Goal: Task Accomplishment & Management: Complete application form

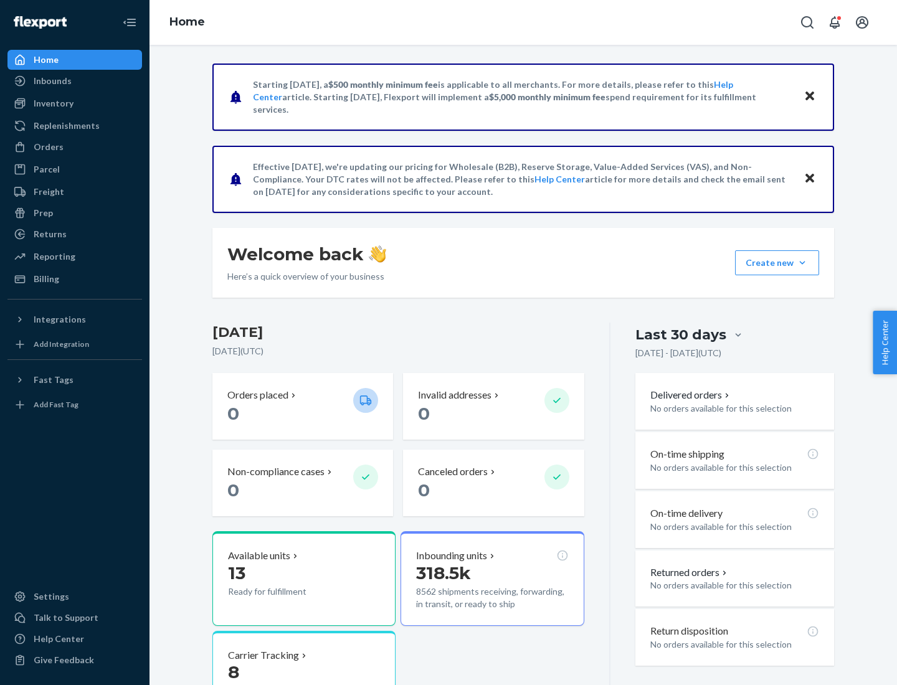
click at [802, 263] on button "Create new Create new inbound Create new order Create new product" at bounding box center [777, 262] width 84 height 25
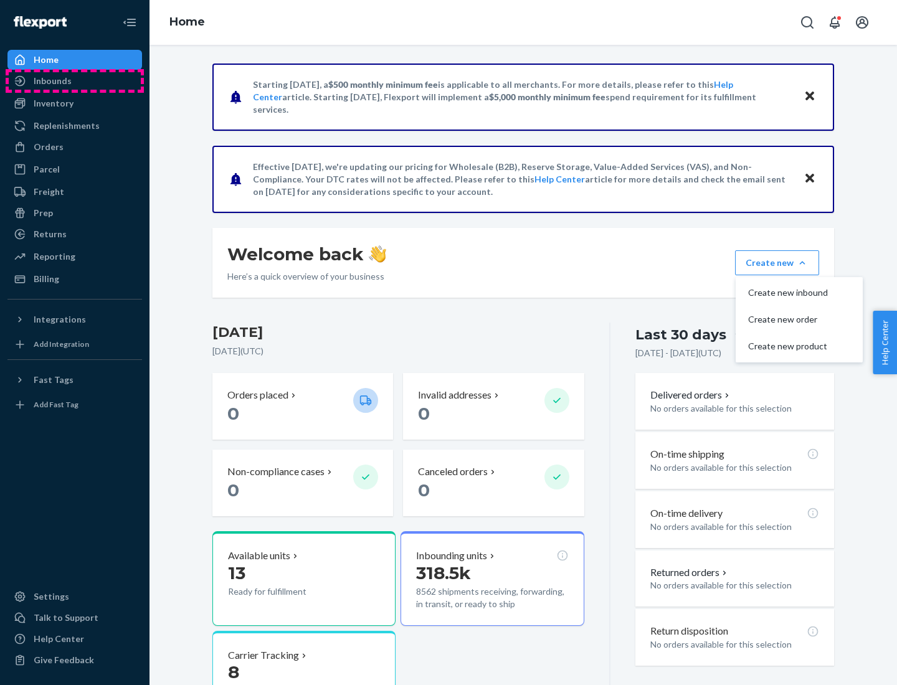
click at [75, 81] on div "Inbounds" at bounding box center [75, 80] width 132 height 17
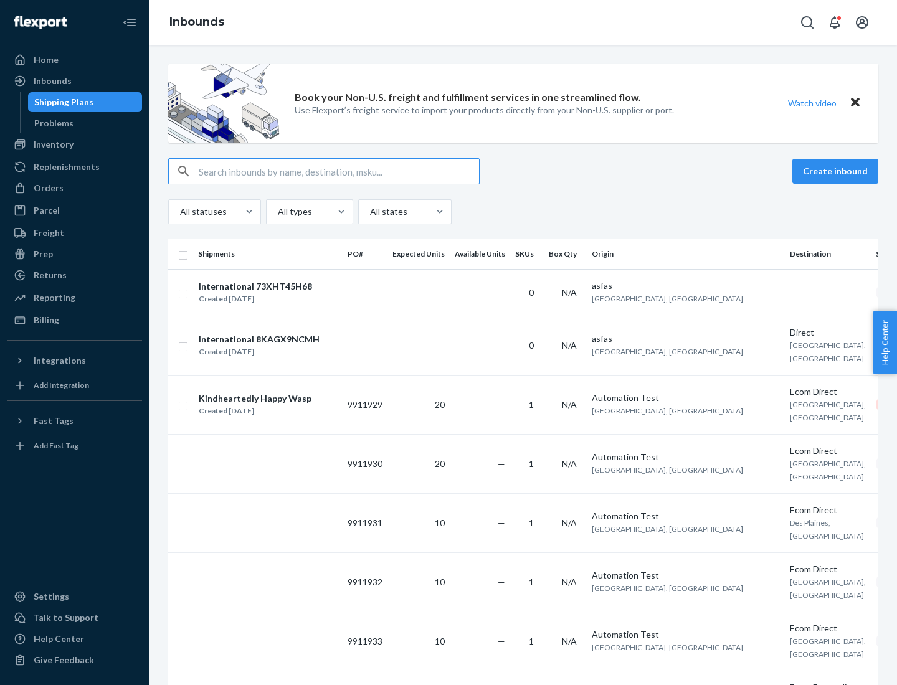
click at [837, 171] on button "Create inbound" at bounding box center [835, 171] width 86 height 25
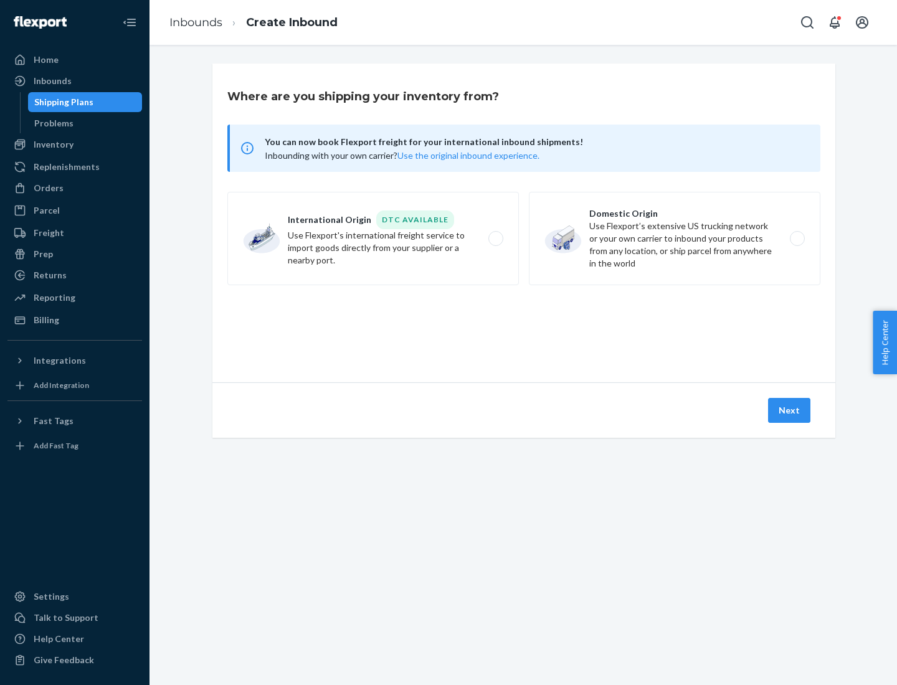
click at [675, 239] on label "Domestic Origin Use Flexport’s extensive US trucking network or your own carrie…" at bounding box center [675, 238] width 292 height 93
click at [797, 239] on input "Domestic Origin Use Flexport’s extensive US trucking network or your own carrie…" at bounding box center [801, 239] width 8 height 8
radio input "true"
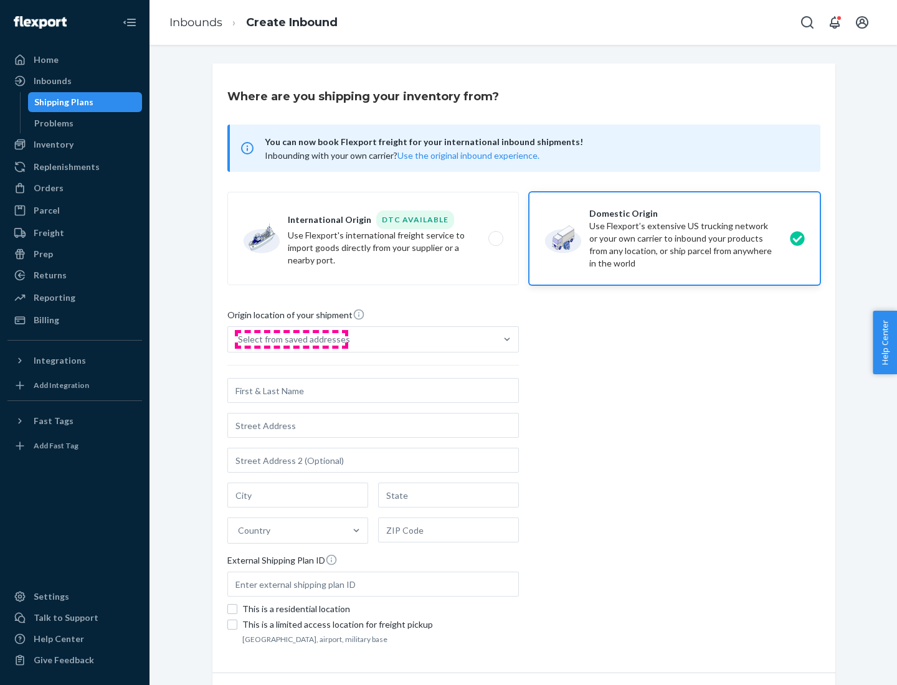
click at [291, 340] on div "Select from saved addresses" at bounding box center [294, 339] width 112 height 12
click at [239, 340] on input "Select from saved addresses" at bounding box center [238, 339] width 1 height 12
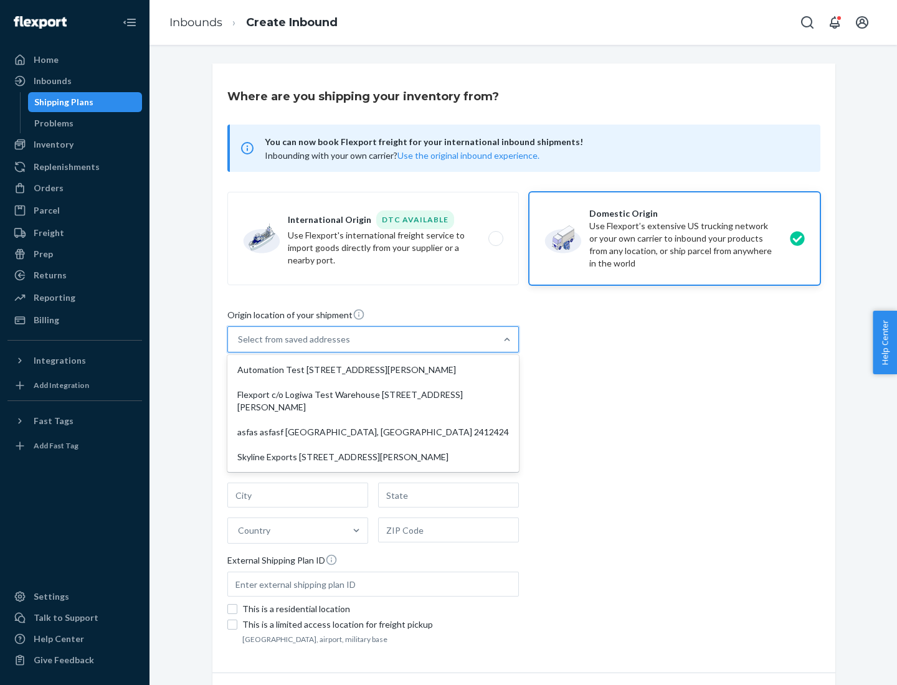
scroll to position [5, 0]
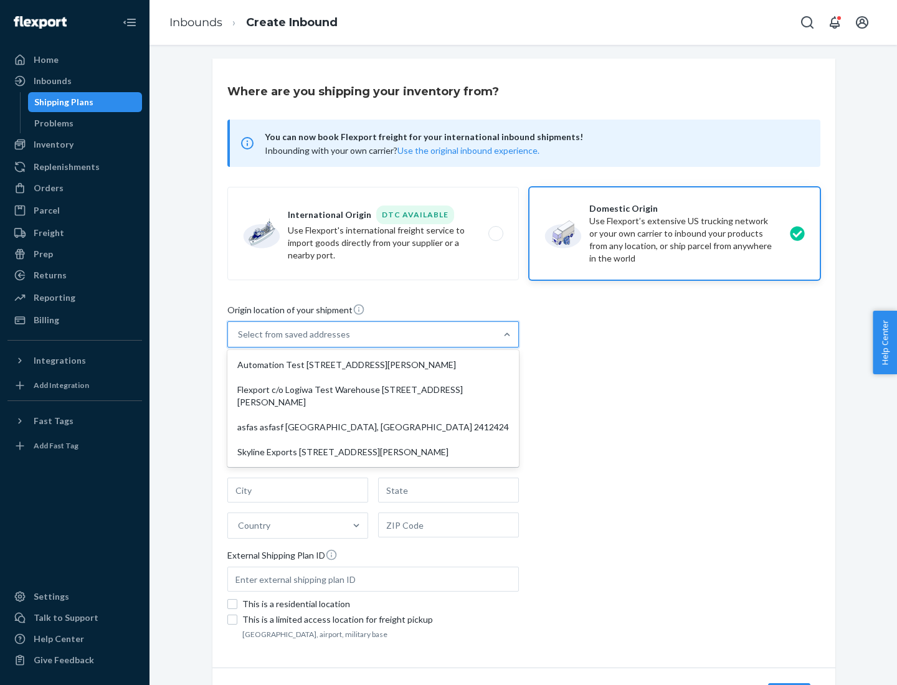
click at [373, 365] on div "Automation Test [STREET_ADDRESS][PERSON_NAME]" at bounding box center [373, 365] width 287 height 25
click at [239, 341] on input "option Automation Test [STREET_ADDRESS][PERSON_NAME] focused, 1 of 4. 4 results…" at bounding box center [238, 334] width 1 height 12
type input "Automation Test"
type input "9th Floor"
type input "[GEOGRAPHIC_DATA]"
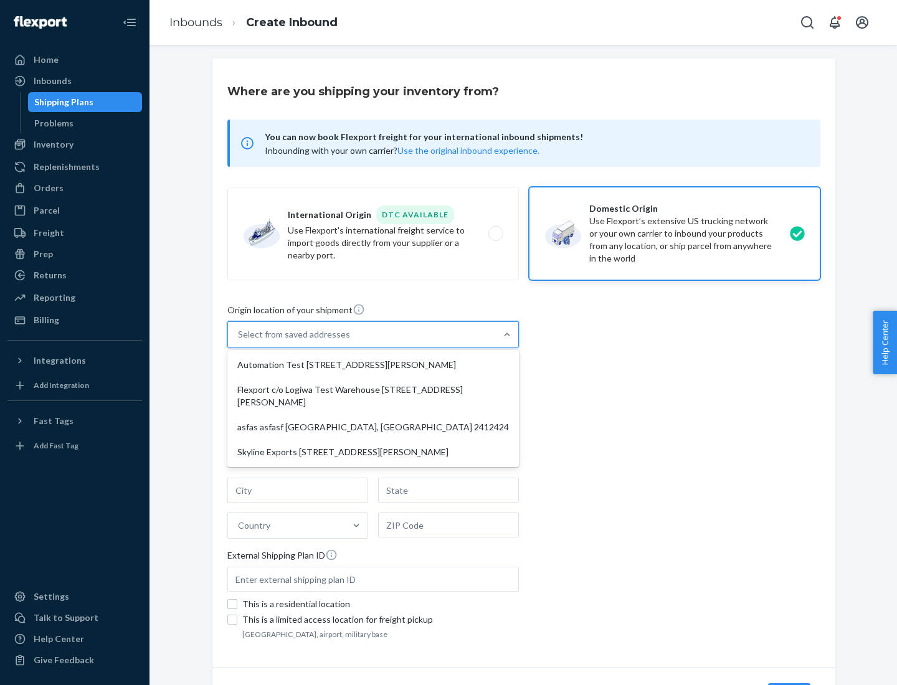
type input "CA"
type input "94104"
type input "[STREET_ADDRESS][PERSON_NAME]"
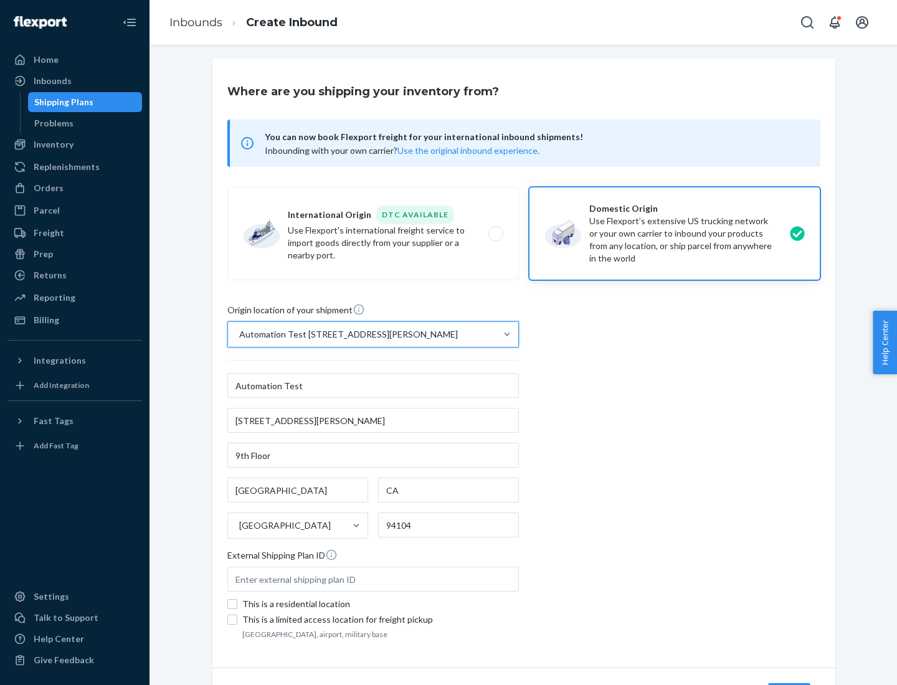
scroll to position [73, 0]
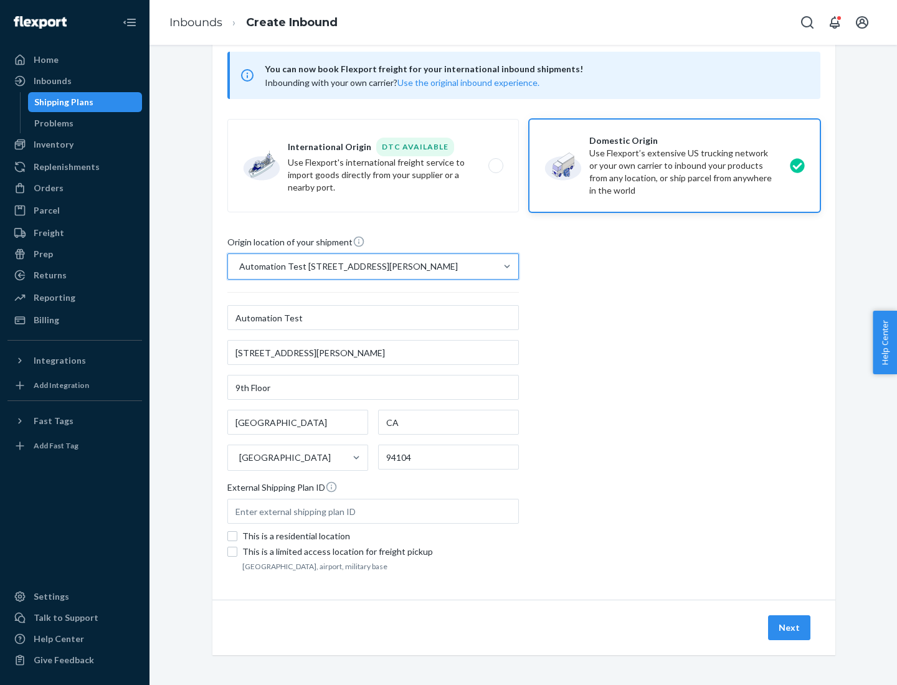
click at [790, 628] on button "Next" at bounding box center [789, 628] width 42 height 25
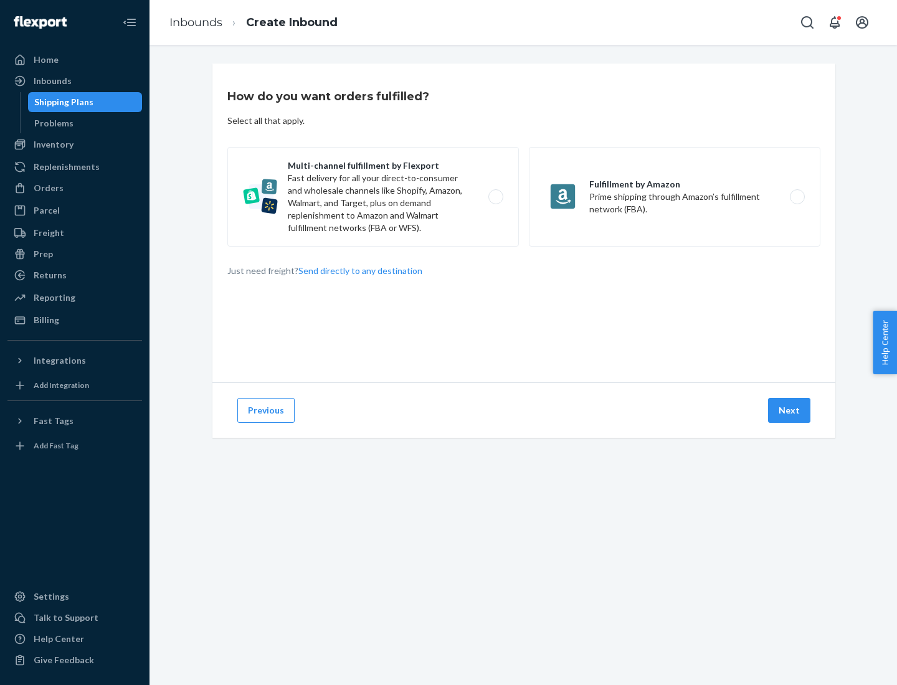
click at [373, 197] on label "Multi-channel fulfillment by Flexport Fast delivery for all your direct-to-cons…" at bounding box center [373, 197] width 292 height 100
click at [495, 197] on input "Multi-channel fulfillment by Flexport Fast delivery for all your direct-to-cons…" at bounding box center [499, 197] width 8 height 8
radio input "true"
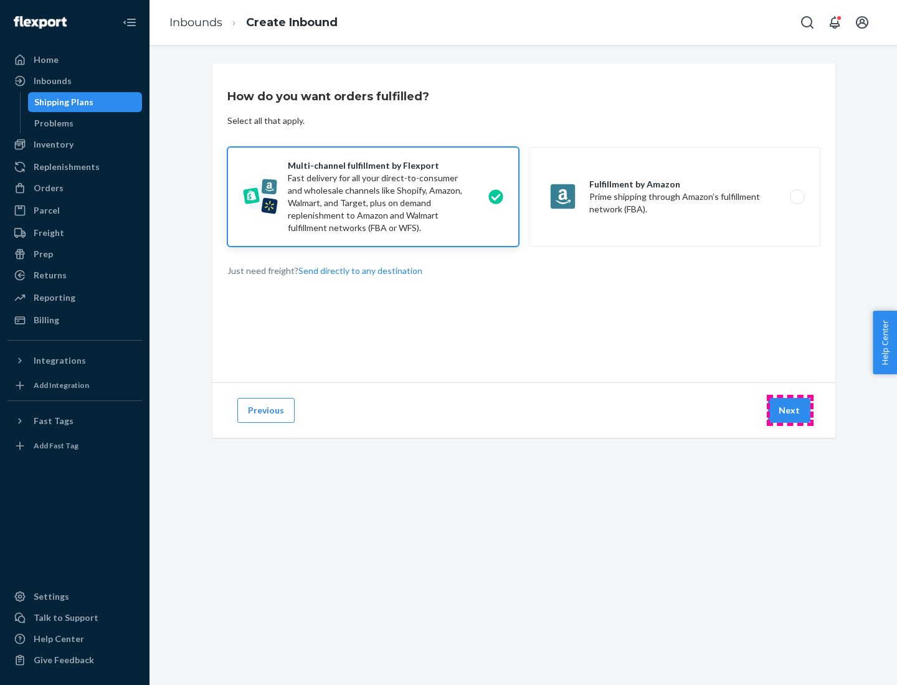
click at [790, 411] on button "Next" at bounding box center [789, 410] width 42 height 25
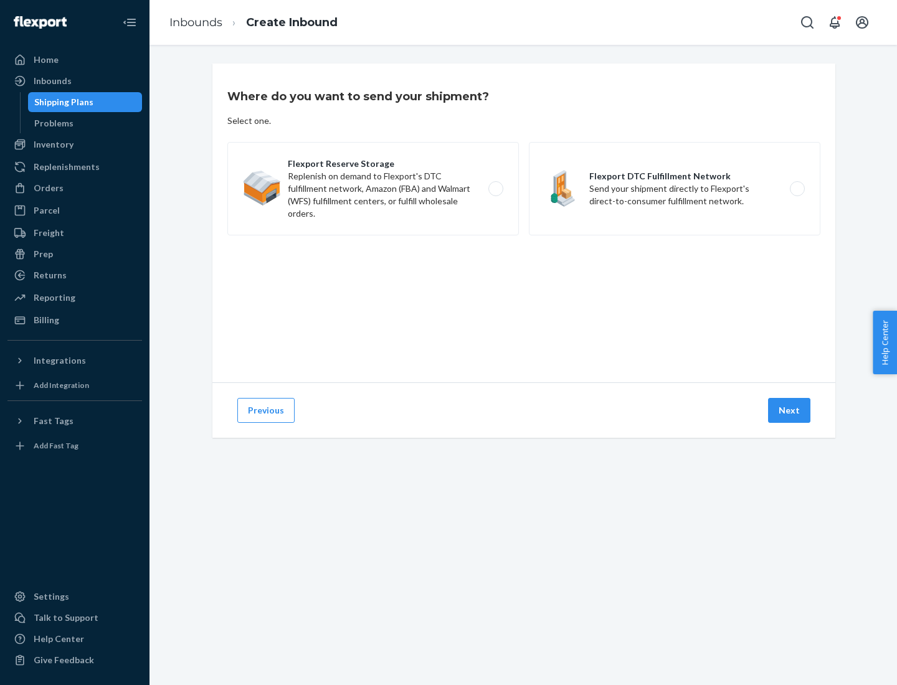
click at [675, 189] on label "Flexport DTC Fulfillment Network Send your shipment directly to Flexport's dire…" at bounding box center [675, 188] width 292 height 93
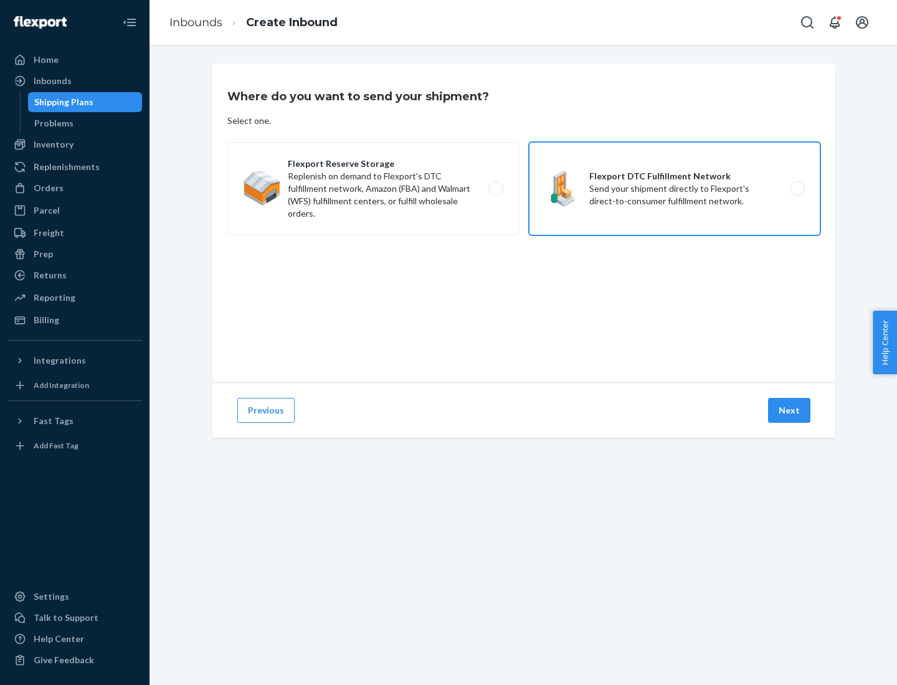
click at [797, 189] on input "Flexport DTC Fulfillment Network Send your shipment directly to Flexport's dire…" at bounding box center [801, 189] width 8 height 8
radio input "true"
click at [790, 411] on button "Next" at bounding box center [789, 410] width 42 height 25
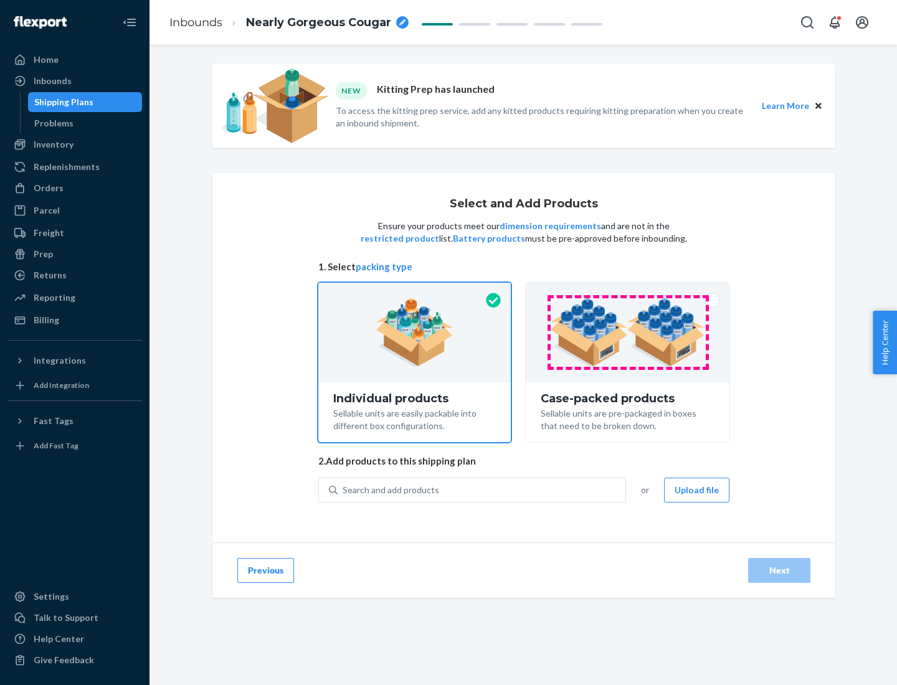
click at [628, 333] on img at bounding box center [627, 332] width 155 height 69
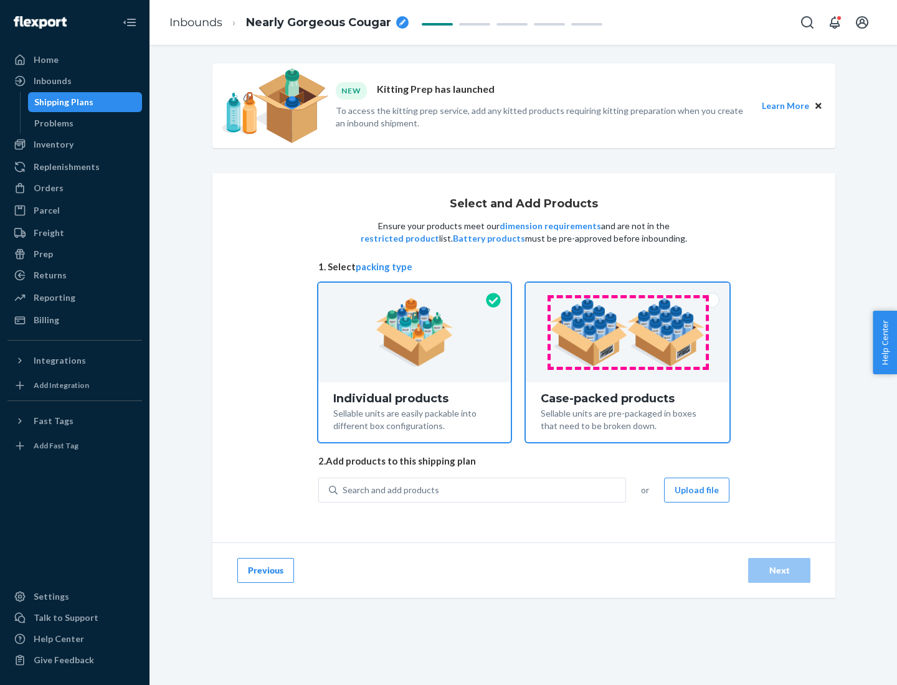
click at [628, 291] on input "Case-packed products Sellable units are pre-packaged in boxes that need to be b…" at bounding box center [628, 287] width 8 height 8
radio input "true"
radio input "false"
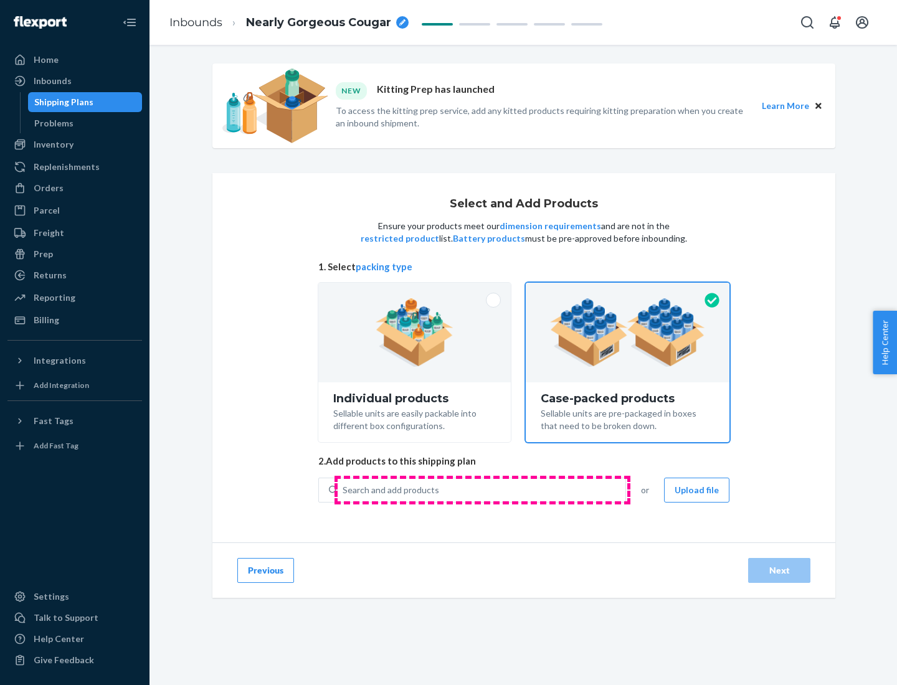
click at [482, 490] on div "Search and add products" at bounding box center [482, 490] width 288 height 22
click at [344, 490] on input "Search and add products" at bounding box center [343, 490] width 1 height 12
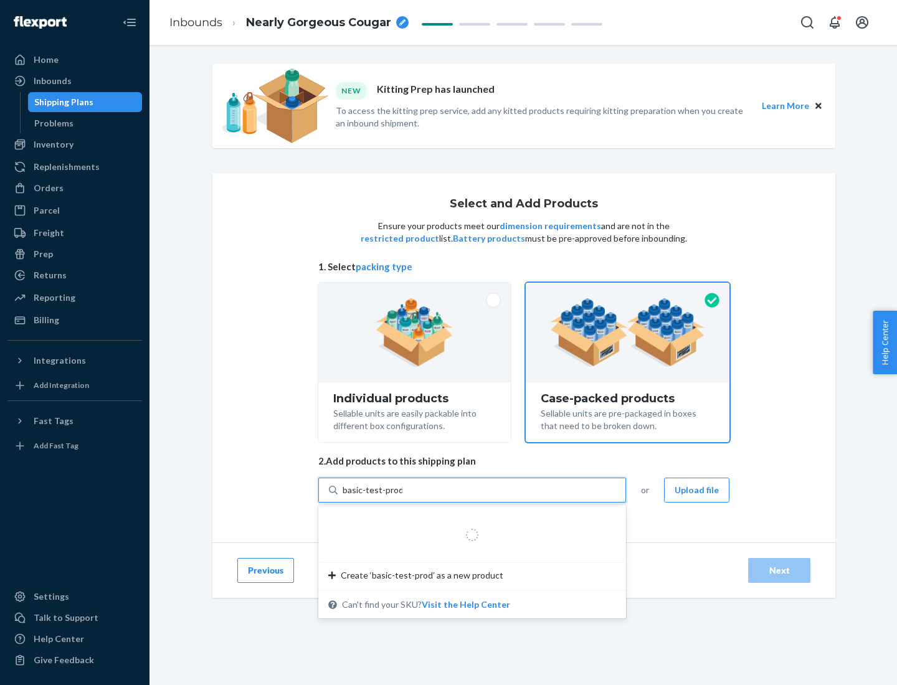
type input "basic-test-product-1"
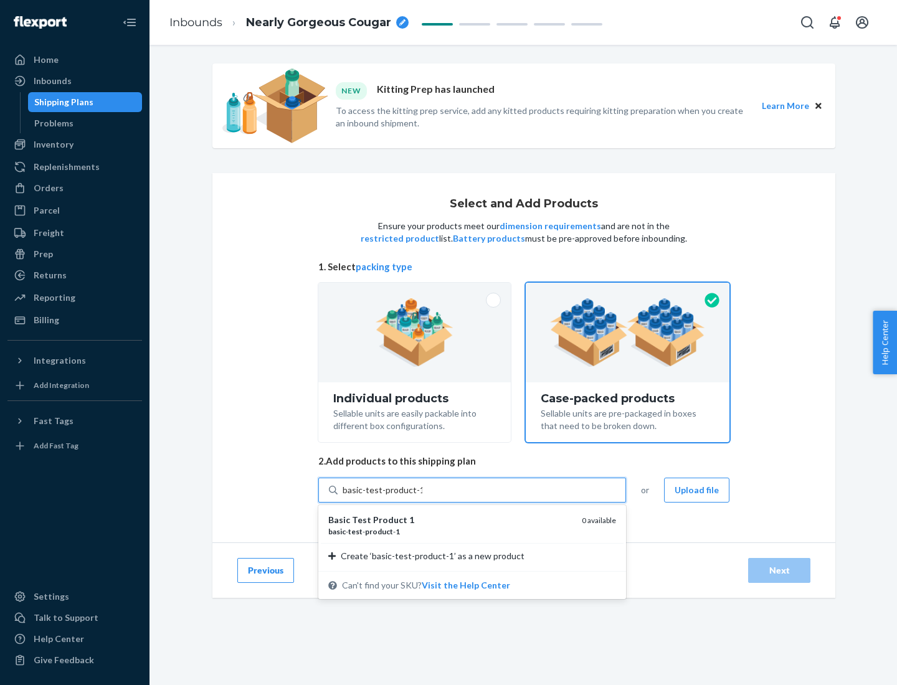
click at [450, 531] on div "basic - test - product - 1" at bounding box center [450, 531] width 244 height 11
click at [422, 497] on input "basic-test-product-1" at bounding box center [383, 490] width 80 height 12
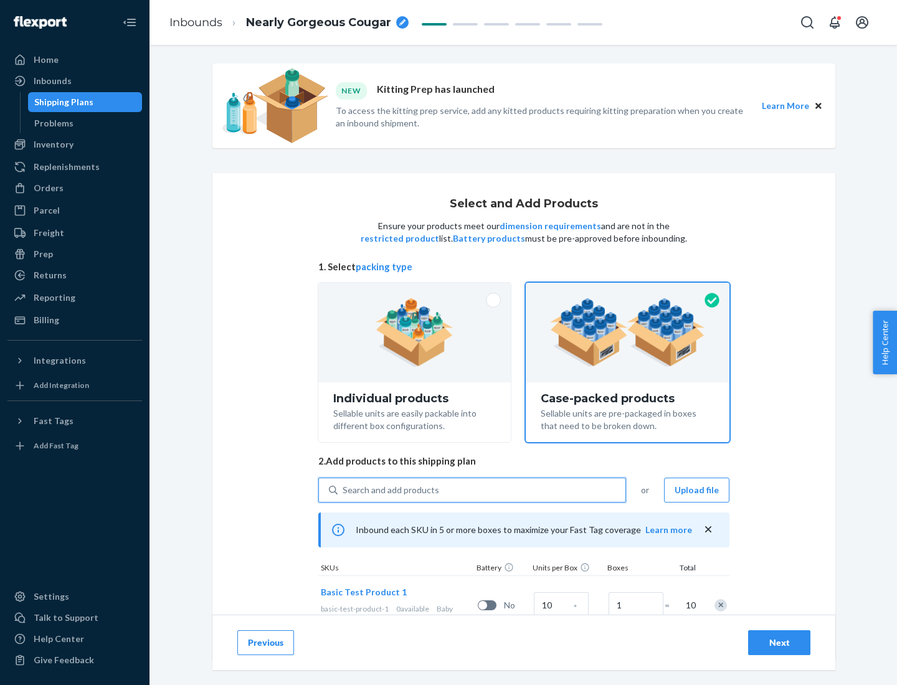
scroll to position [45, 0]
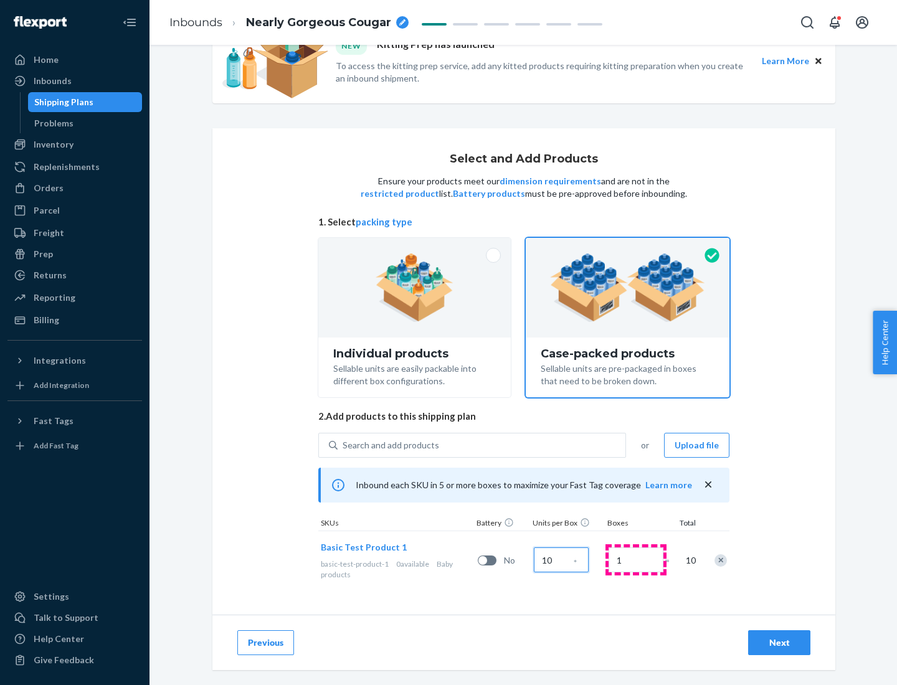
type input "10"
type input "7"
click at [779, 643] on div "Next" at bounding box center [779, 643] width 41 height 12
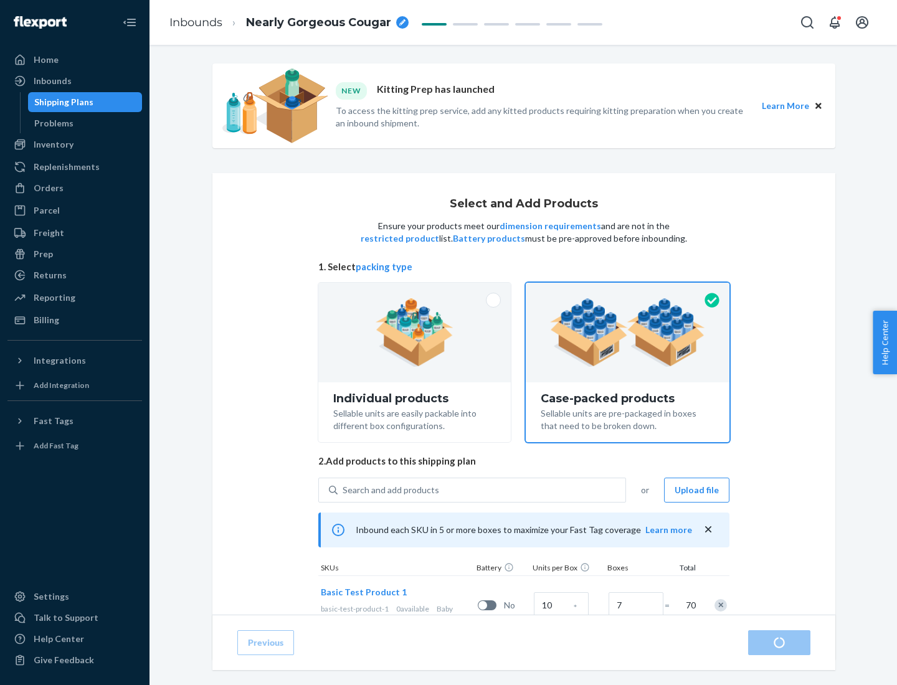
radio input "true"
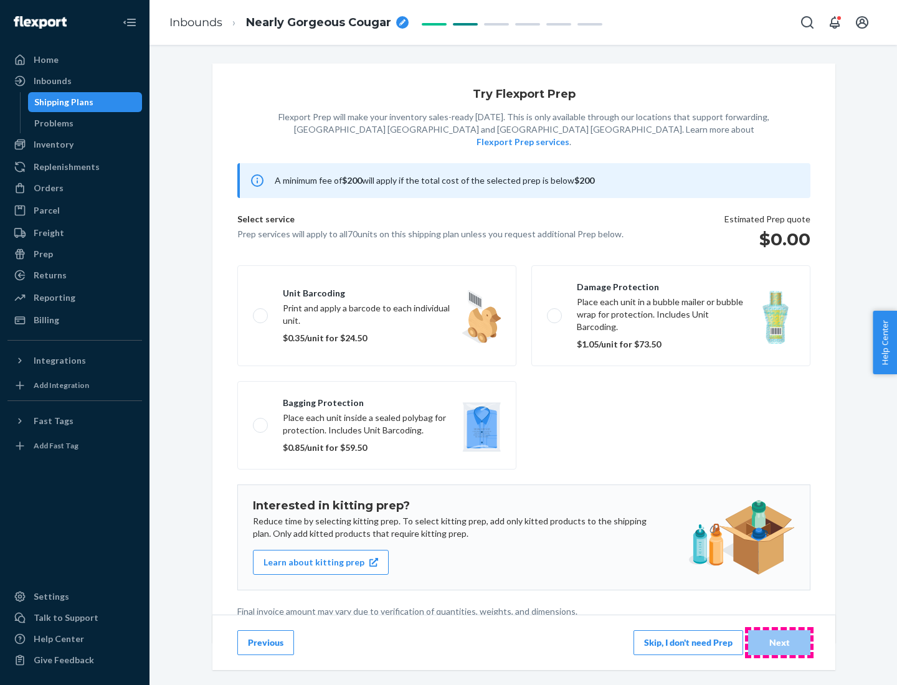
scroll to position [3, 0]
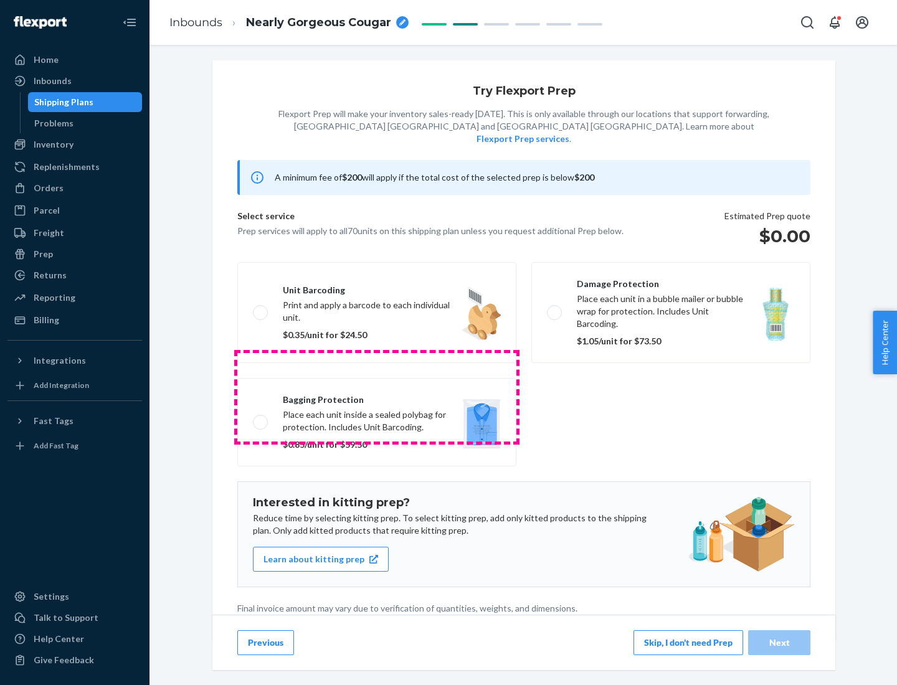
click at [377, 397] on label "Bagging protection Place each unit inside a sealed polybag for protection. Incl…" at bounding box center [376, 422] width 279 height 88
click at [261, 418] on input "Bagging protection Place each unit inside a sealed polybag for protection. Incl…" at bounding box center [257, 422] width 8 height 8
checkbox input "true"
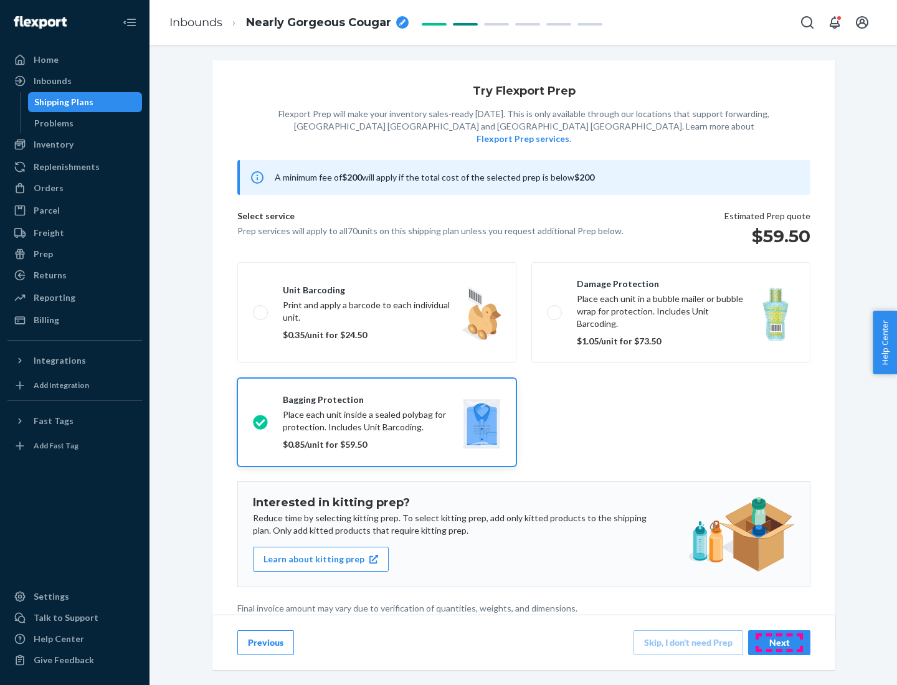
click at [779, 642] on div "Next" at bounding box center [779, 643] width 41 height 12
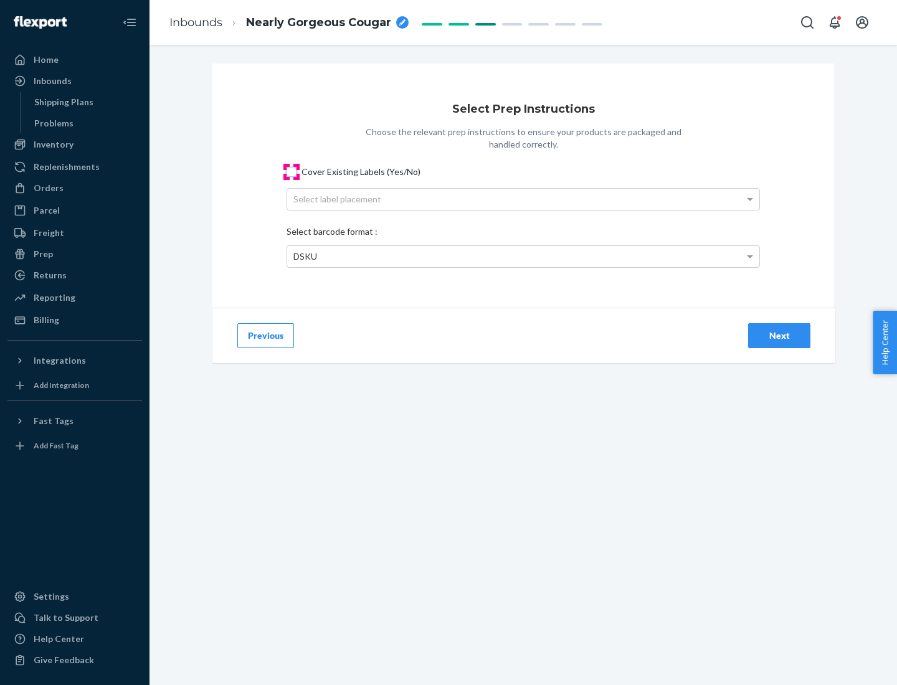
click at [292, 171] on input "Cover Existing Labels (Yes/No)" at bounding box center [292, 172] width 10 height 10
checkbox input "true"
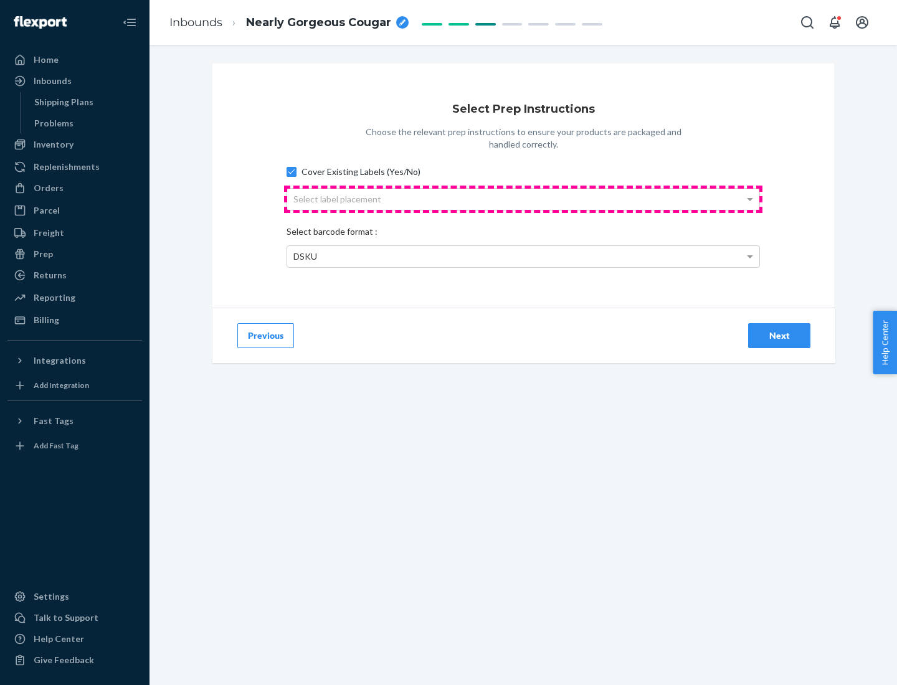
click at [523, 199] on div "Select label placement" at bounding box center [523, 199] width 472 height 21
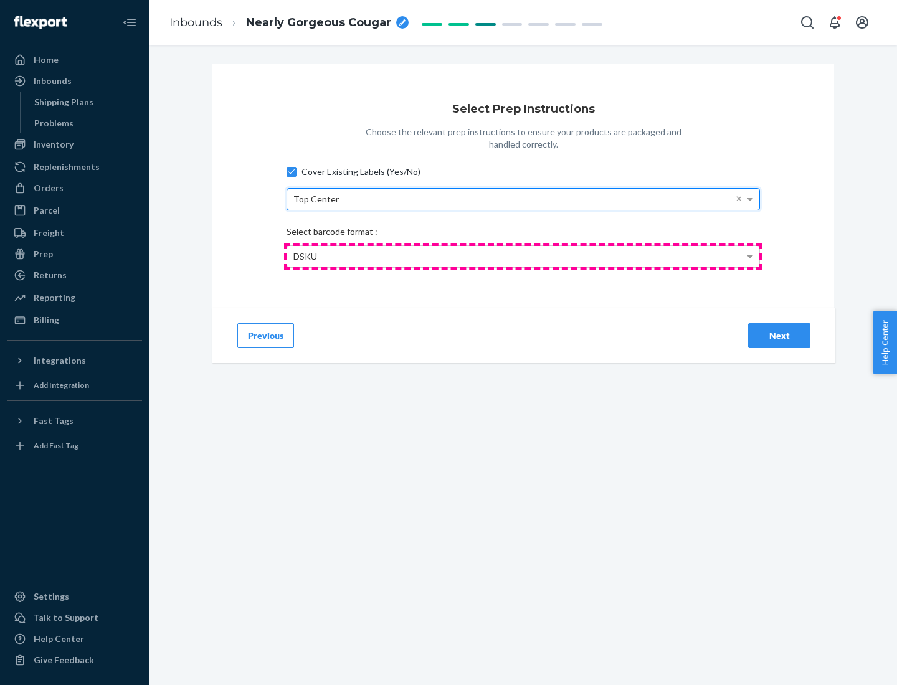
click at [523, 256] on div "DSKU" at bounding box center [523, 256] width 472 height 21
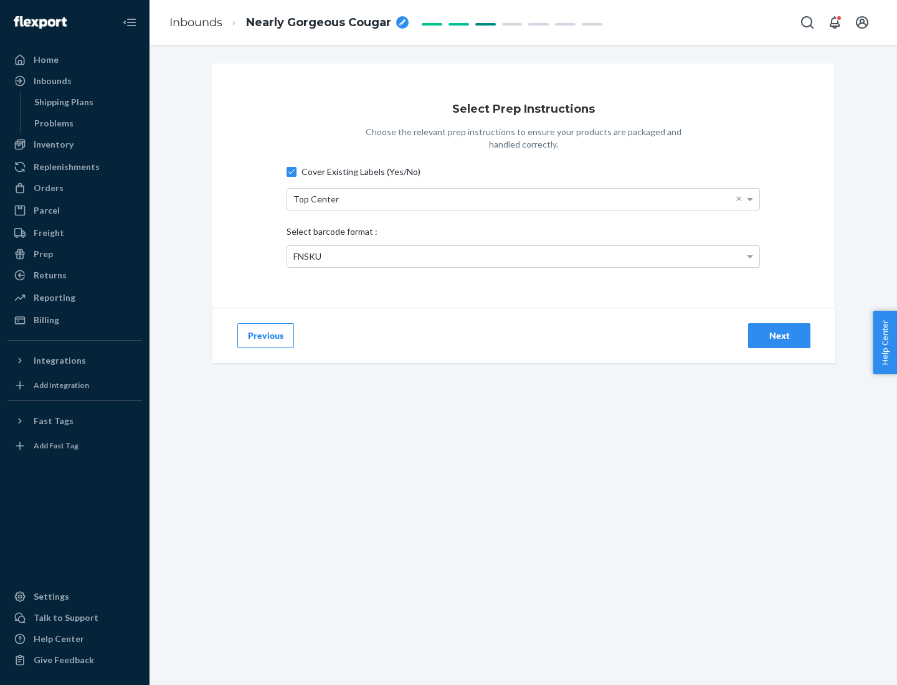
click at [779, 335] on div "Next" at bounding box center [779, 336] width 41 height 12
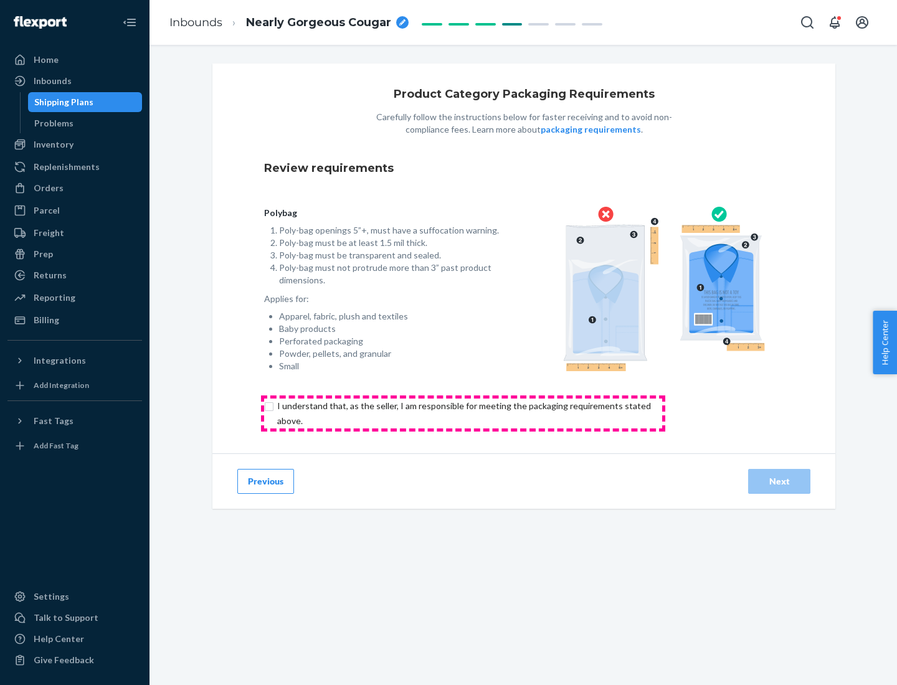
click at [463, 413] on input "checkbox" at bounding box center [471, 414] width 414 height 30
checkbox input "true"
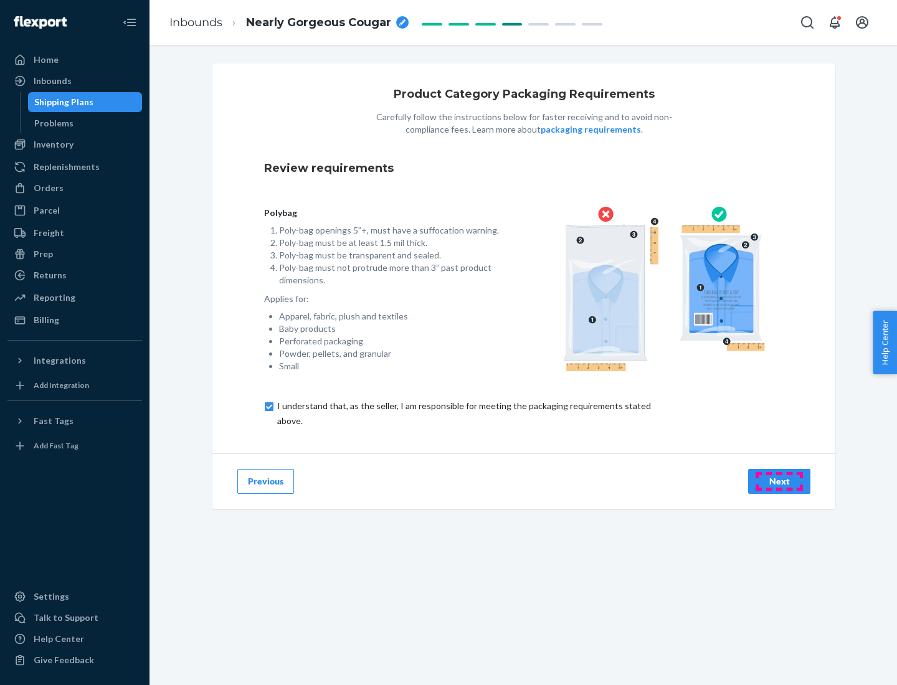
click at [779, 481] on div "Next" at bounding box center [779, 481] width 41 height 12
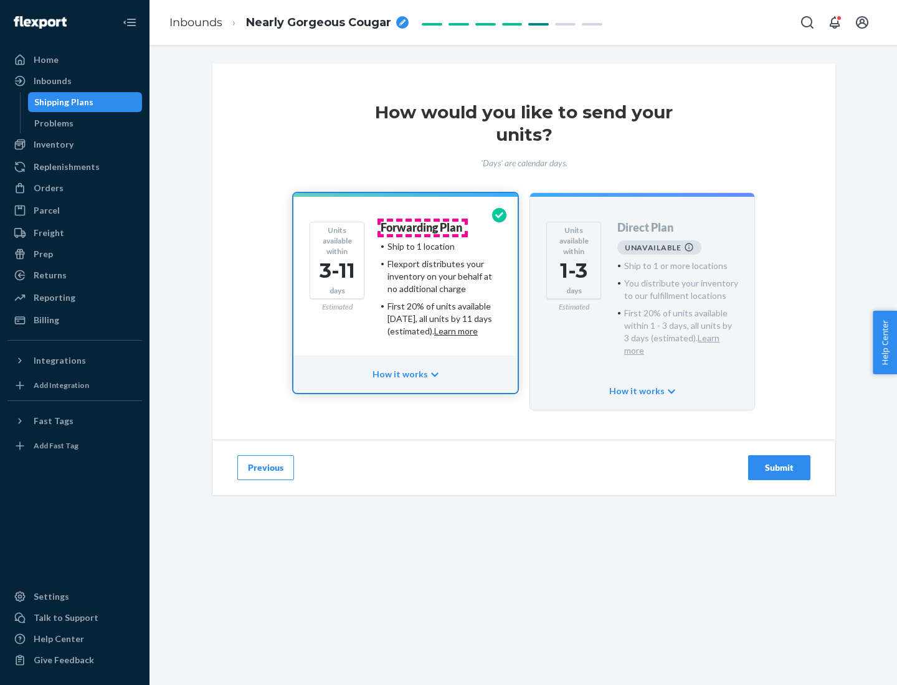
click at [422, 227] on h4 "Forwarding Plan" at bounding box center [422, 228] width 82 height 12
click at [779, 462] on div "Submit" at bounding box center [779, 468] width 41 height 12
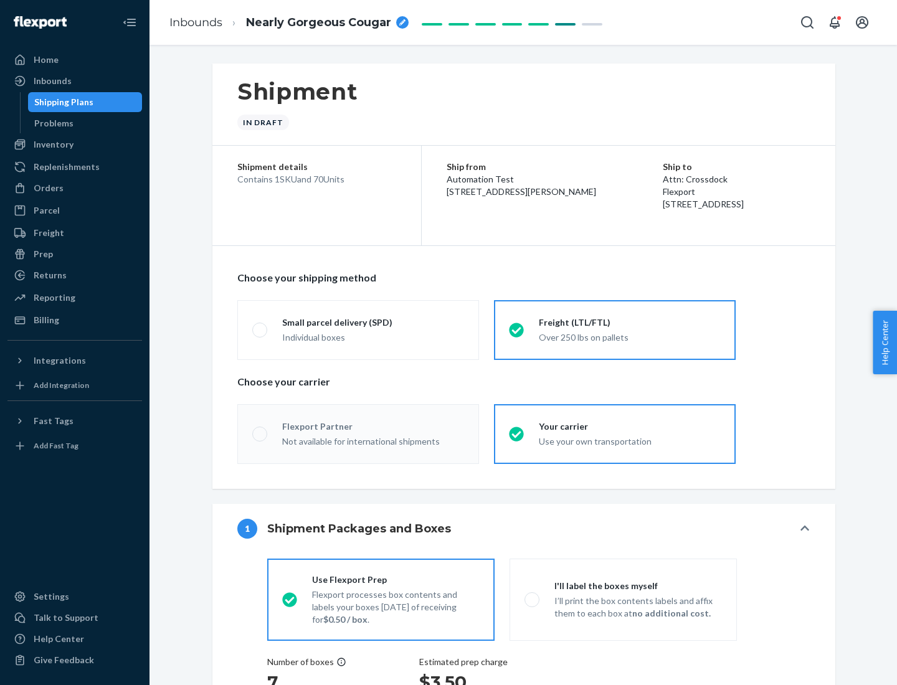
radio input "true"
radio input "false"
radio input "true"
radio input "false"
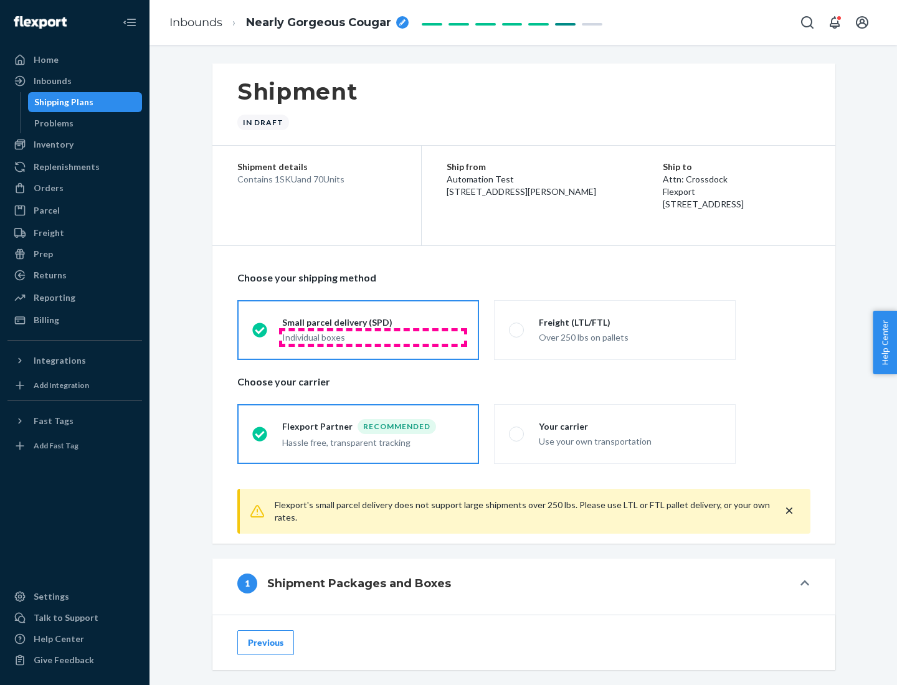
click at [373, 337] on div "Individual boxes" at bounding box center [373, 337] width 182 height 12
click at [260, 334] on input "Small parcel delivery (SPD) Individual boxes" at bounding box center [256, 330] width 8 height 8
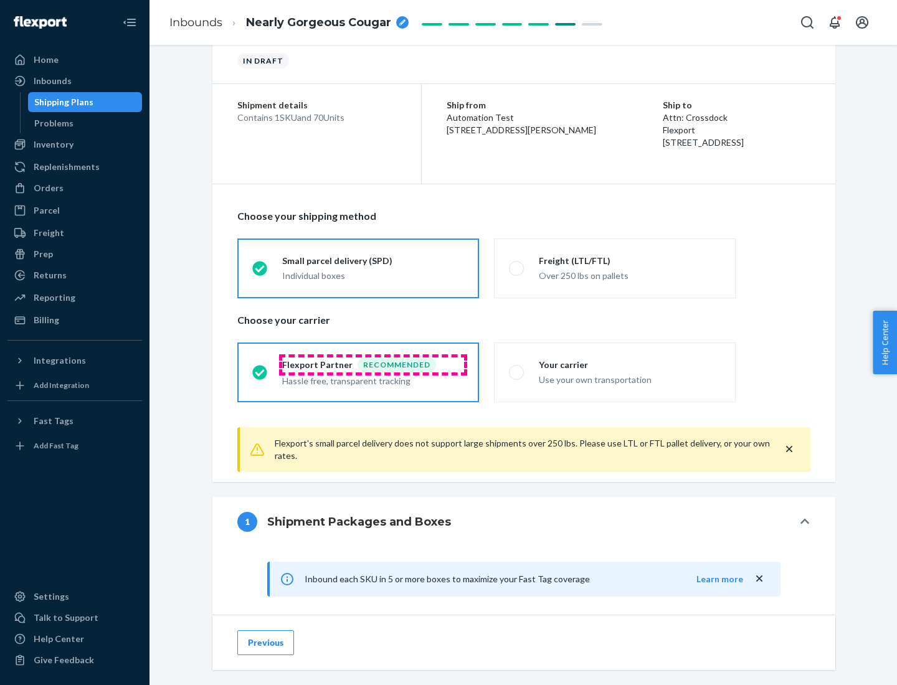
click at [373, 364] on div "Recommended" at bounding box center [397, 365] width 79 height 15
click at [260, 368] on input "Flexport Partner Recommended Hassle free, transparent tracking" at bounding box center [256, 372] width 8 height 8
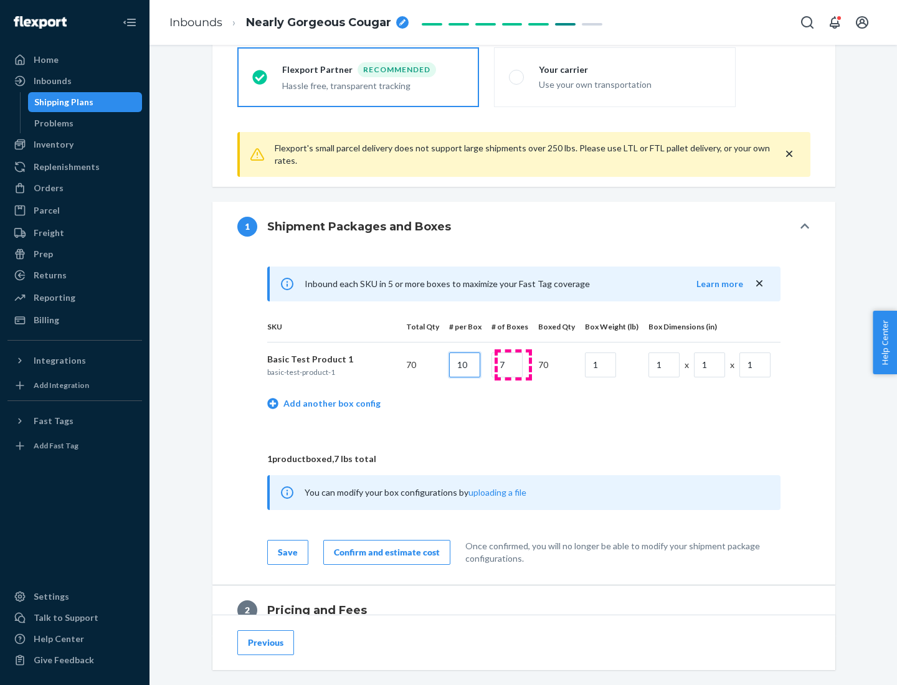
type input "10"
type input "7"
type input "1"
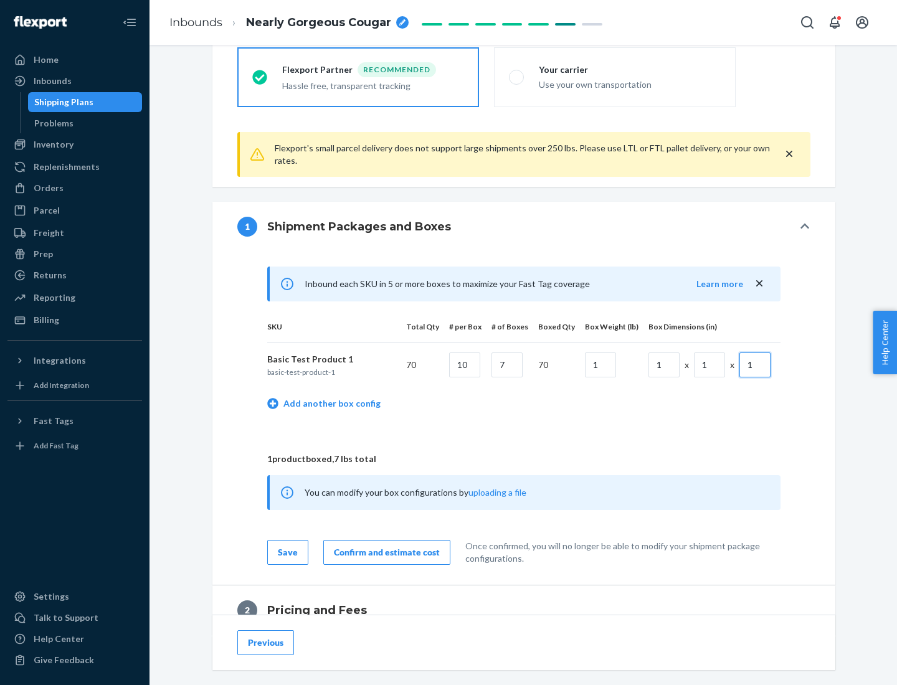
scroll to position [545, 0]
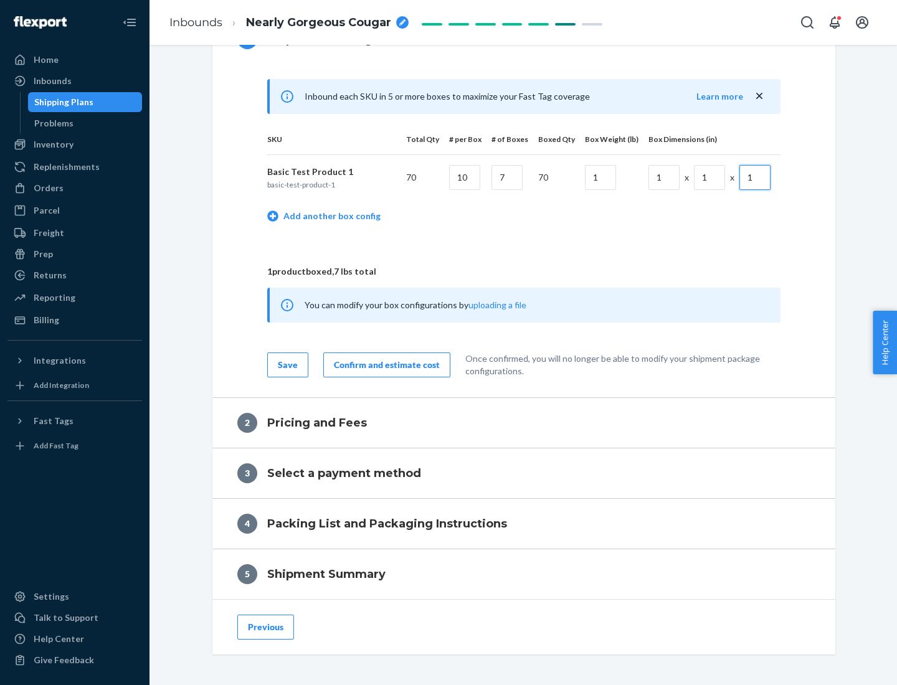
type input "1"
click at [384, 364] on div "Confirm and estimate cost" at bounding box center [387, 365] width 106 height 12
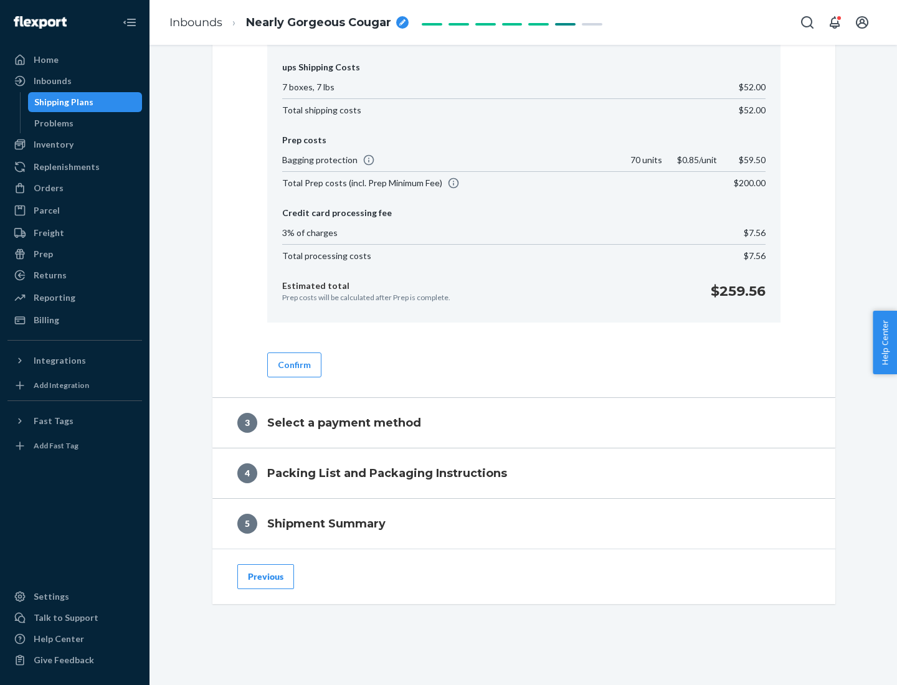
click at [293, 364] on button "Confirm" at bounding box center [294, 365] width 54 height 25
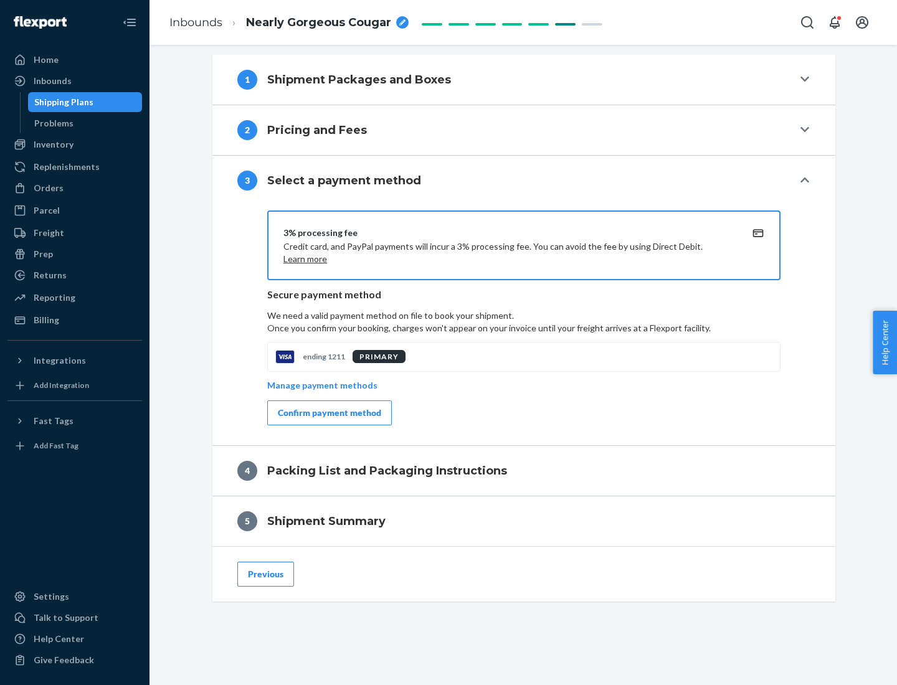
scroll to position [504, 0]
click at [328, 413] on div "Confirm payment method" at bounding box center [329, 413] width 103 height 12
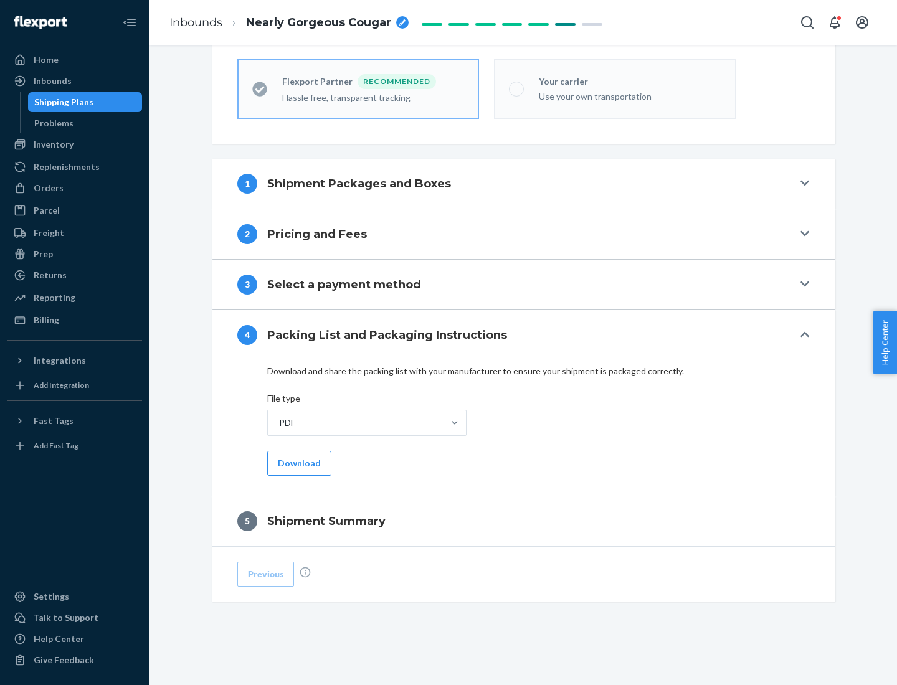
scroll to position [345, 0]
click at [298, 463] on button "Download" at bounding box center [299, 463] width 64 height 25
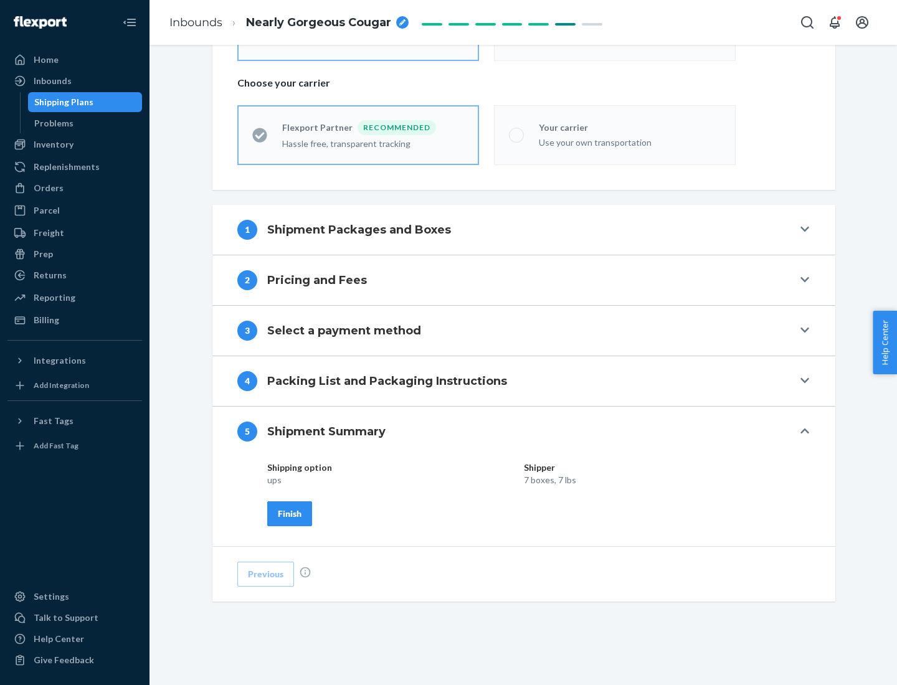
scroll to position [299, 0]
